Goal: Find specific page/section: Find specific page/section

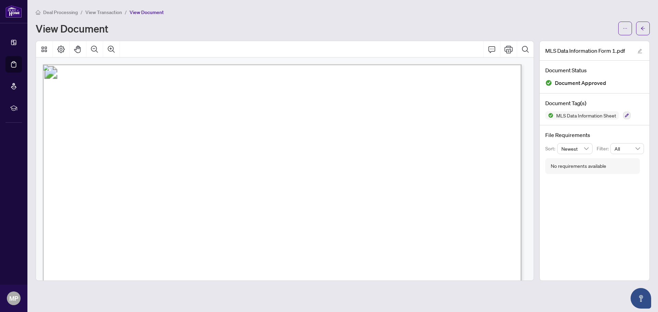
scroll to position [34, 0]
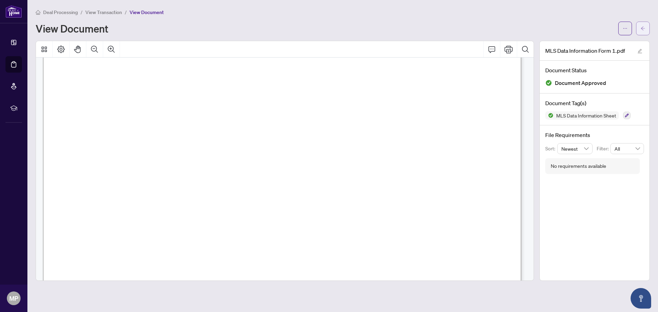
click at [642, 28] on icon "arrow-left" at bounding box center [643, 28] width 5 height 5
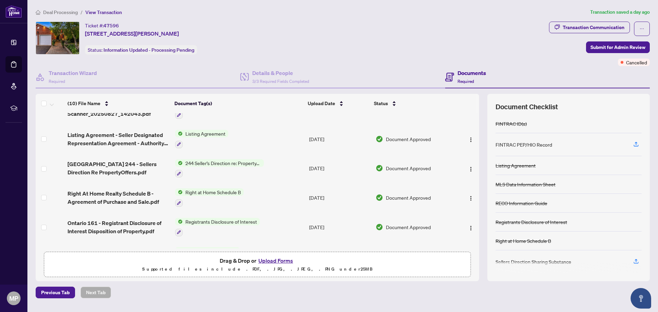
scroll to position [34, 0]
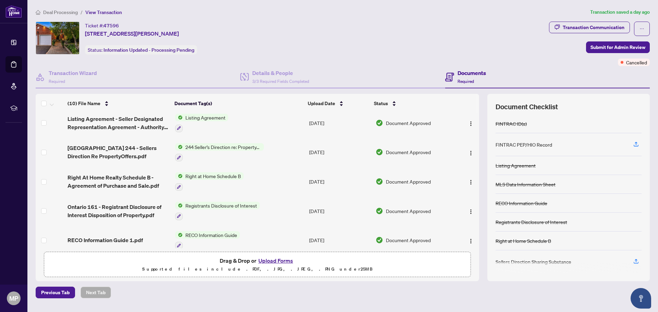
click at [209, 173] on span "Right at Home Schedule B" at bounding box center [213, 176] width 61 height 8
click at [217, 209] on span "Right at Home Schedule B" at bounding box center [209, 210] width 61 height 8
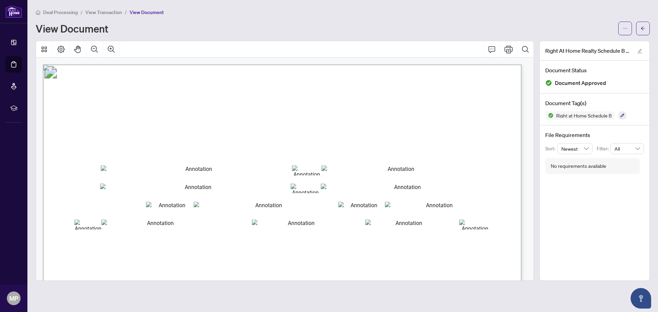
click at [506, 26] on div "View Document" at bounding box center [325, 28] width 579 height 11
click at [643, 27] on icon "arrow-left" at bounding box center [643, 28] width 5 height 5
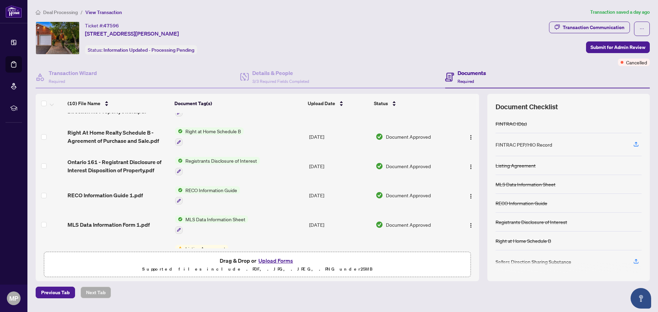
scroll to position [69, 0]
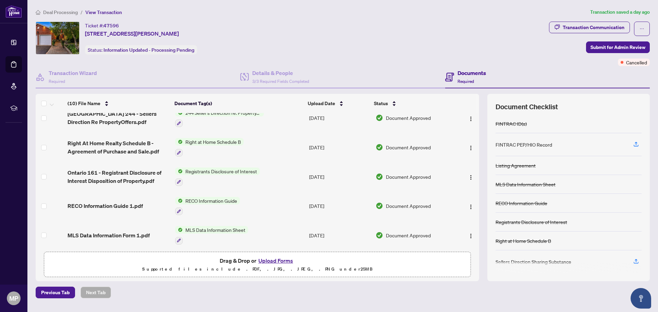
click at [227, 170] on span "Registrants Disclosure of Interest" at bounding box center [221, 172] width 77 height 8
click at [223, 205] on span "Registrants Disclosure of Interest" at bounding box center [220, 205] width 77 height 8
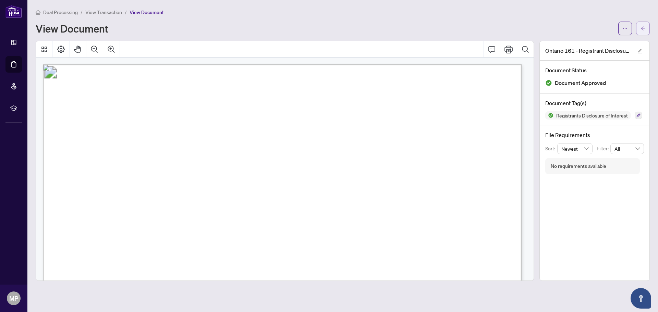
click at [642, 28] on icon "arrow-left" at bounding box center [643, 28] width 5 height 5
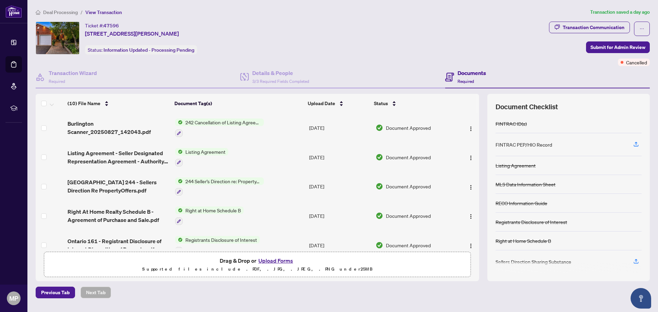
click at [208, 179] on span "244 Seller’s Direction re: Property/Offers" at bounding box center [223, 182] width 81 height 8
click at [211, 213] on span "244 Seller’s Direction re: Property/Offers" at bounding box center [223, 215] width 93 height 8
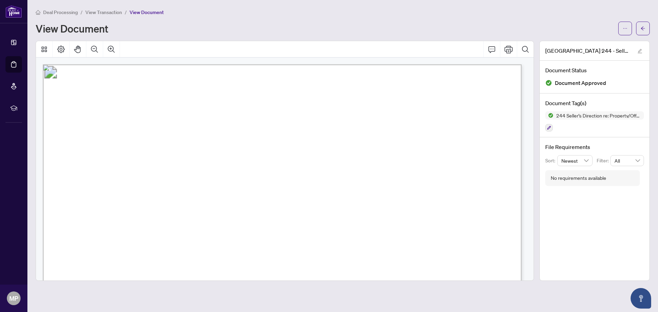
click at [351, 32] on div "View Document" at bounding box center [325, 28] width 579 height 11
click at [640, 27] on button "button" at bounding box center [643, 29] width 14 height 14
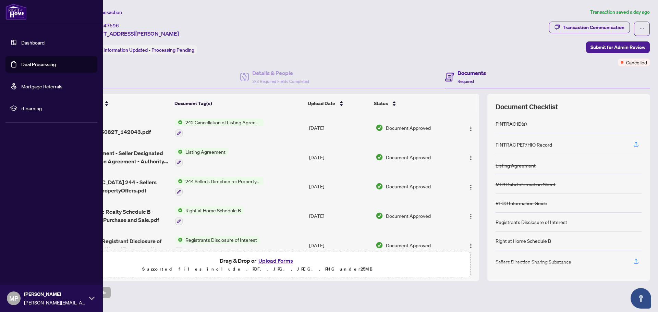
click at [10, 299] on span "MP" at bounding box center [13, 299] width 9 height 10
click at [33, 256] on span "Logout" at bounding box center [27, 257] width 15 height 11
